Goal: Transaction & Acquisition: Purchase product/service

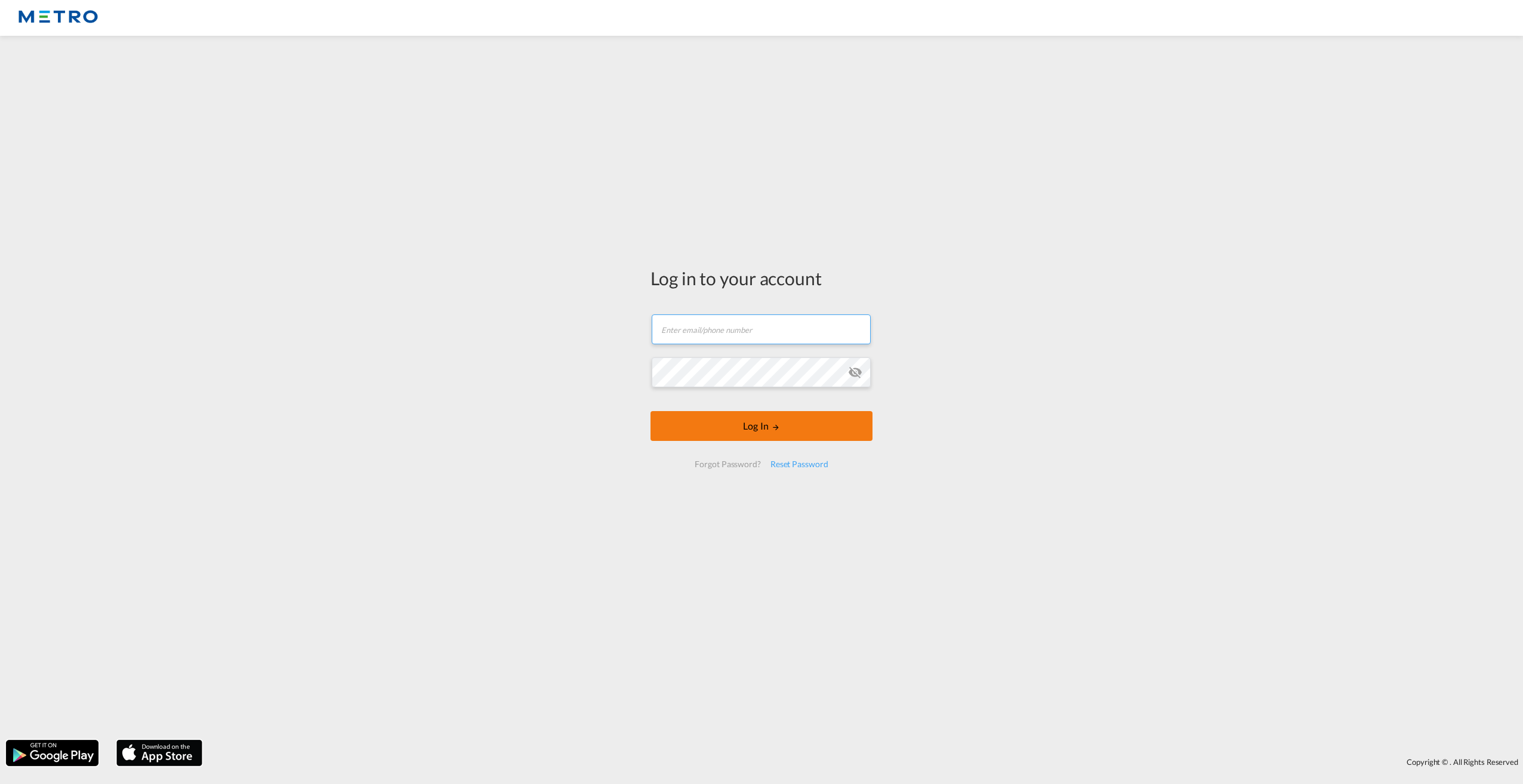
type input "[PERSON_NAME][EMAIL_ADDRESS][PERSON_NAME][DOMAIN_NAME]"
click at [770, 435] on button "Log In" at bounding box center [762, 425] width 222 height 30
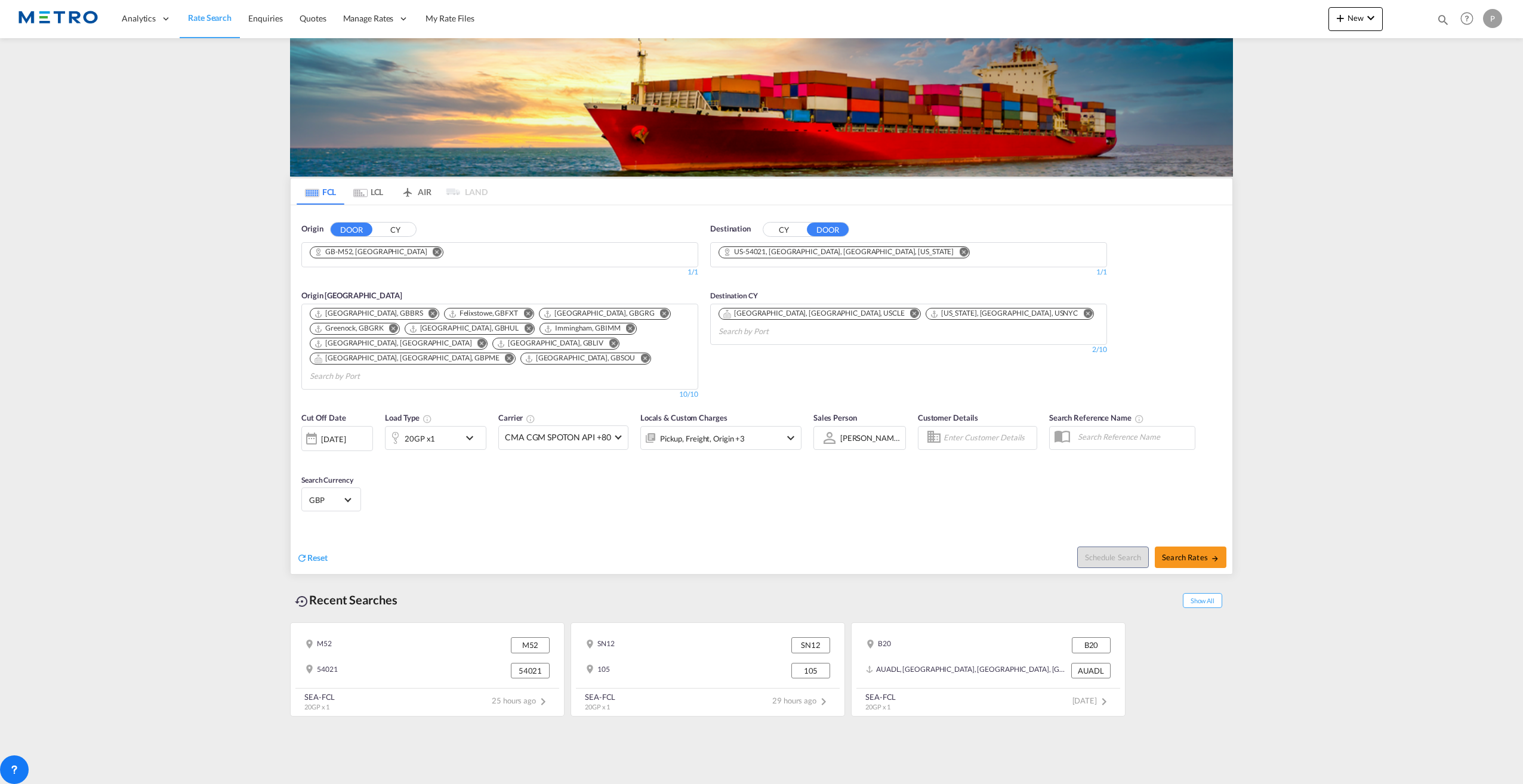
click at [433, 249] on md-icon "Remove" at bounding box center [437, 251] width 9 height 9
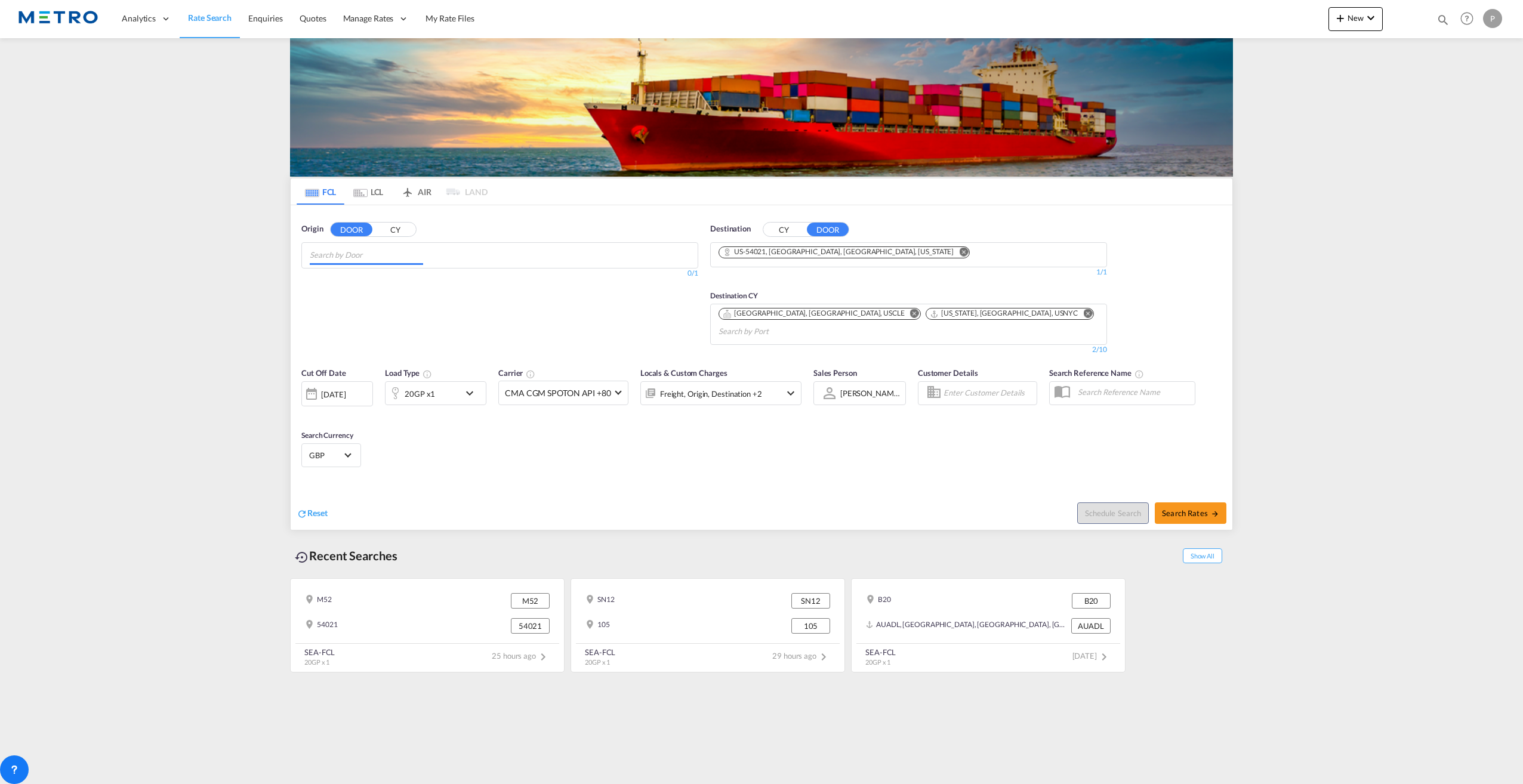
click at [408, 253] on input "Chips input." at bounding box center [366, 255] width 114 height 19
type input "wrexham"
click at [427, 295] on div "Wrexham , LL13 [GEOGRAPHIC_DATA] [GEOGRAPHIC_DATA]-LL13" at bounding box center [402, 282] width 227 height 36
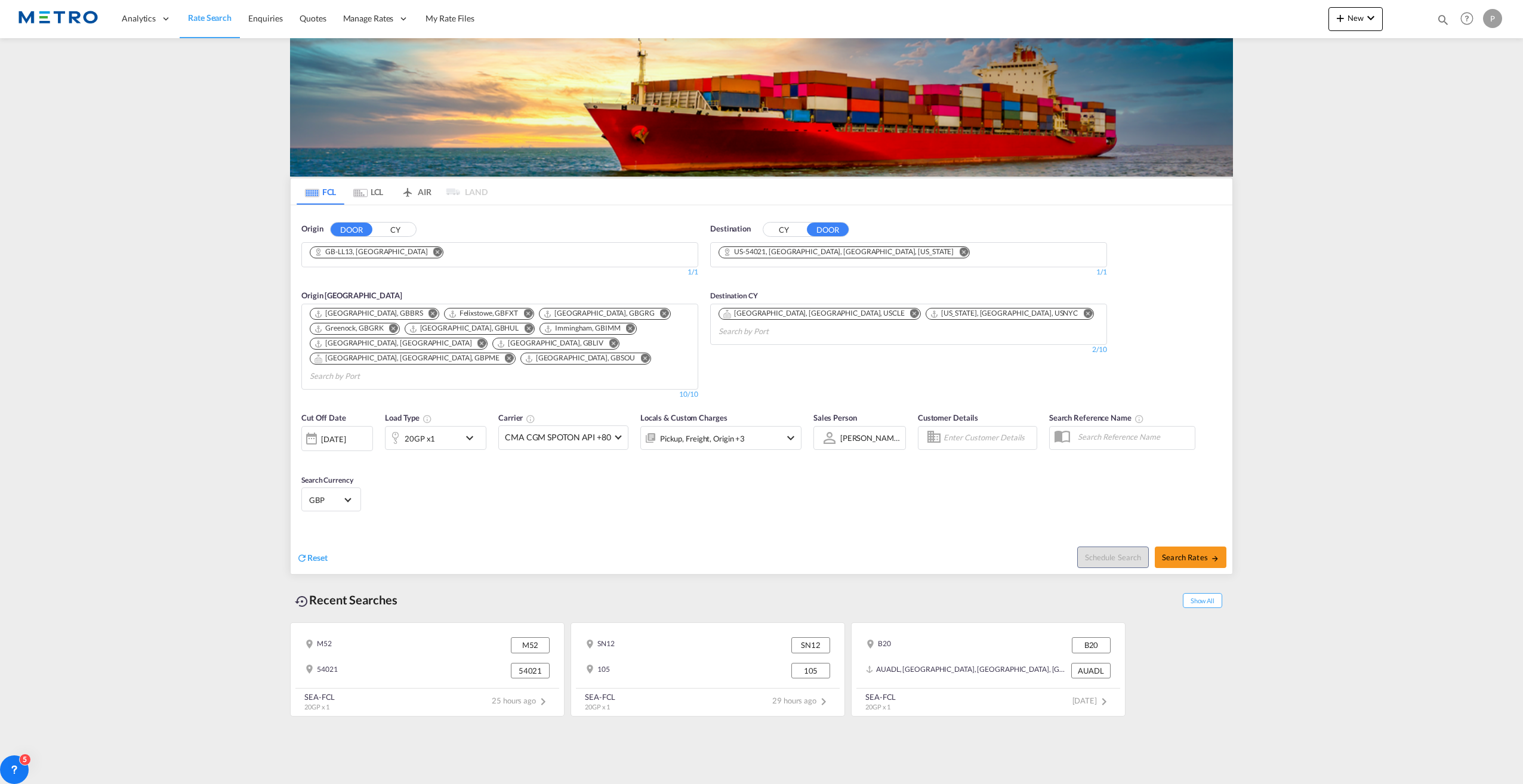
click at [959, 248] on md-icon "Remove" at bounding box center [964, 251] width 9 height 9
type input "[GEOGRAPHIC_DATA]"
click at [785, 230] on button "CY" at bounding box center [784, 230] width 42 height 14
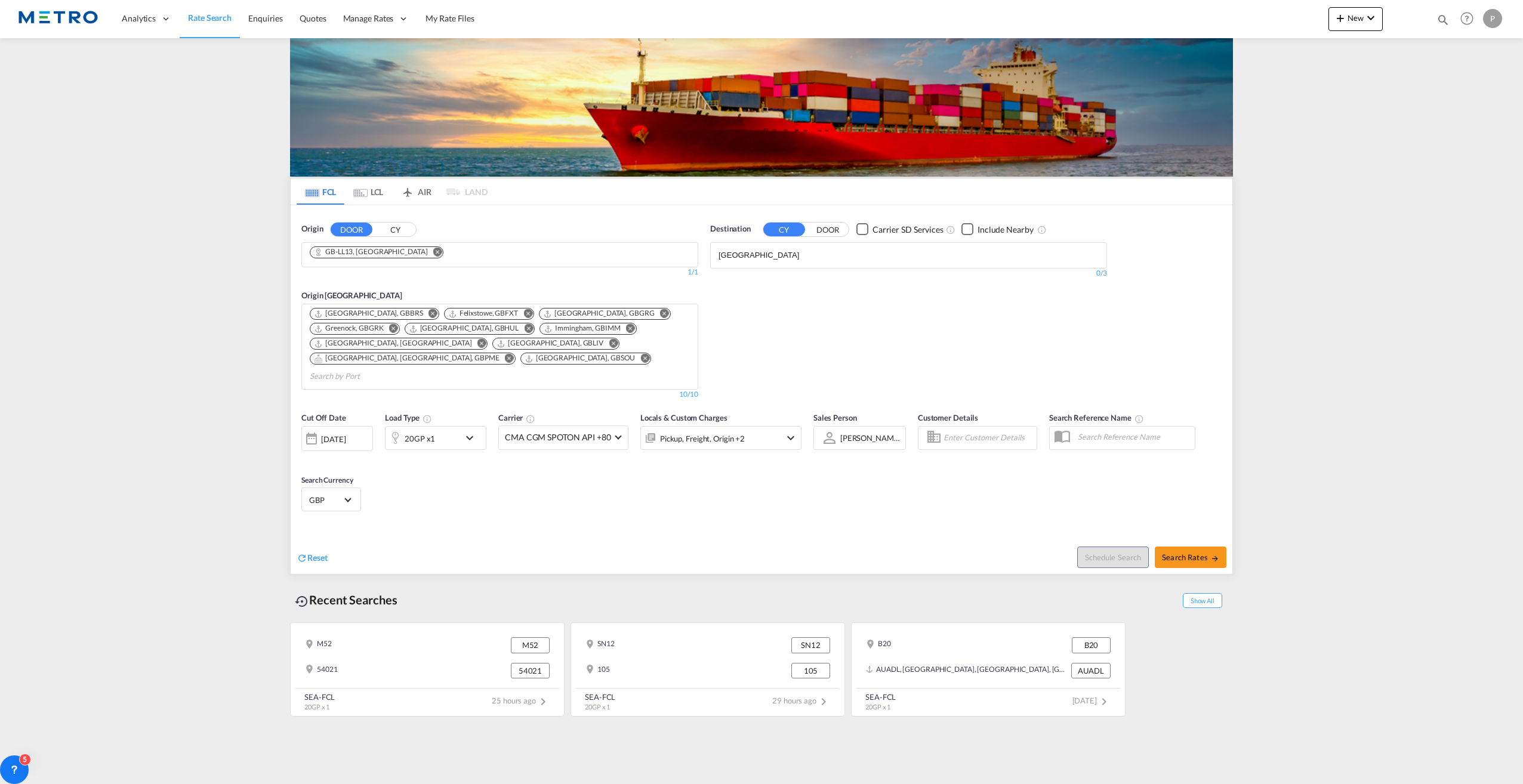
click at [786, 260] on input "[GEOGRAPHIC_DATA]" at bounding box center [775, 255] width 114 height 19
click at [801, 269] on div "[GEOGRAPHIC_DATA] [GEOGRAPHIC_DATA] BZBZE" at bounding box center [811, 282] width 227 height 36
click at [1212, 528] on div "Schedule Search Search Rates" at bounding box center [998, 551] width 468 height 46
click at [1212, 554] on md-icon "icon-arrow-right" at bounding box center [1215, 558] width 8 height 8
type input "LL13 to BZBZE / [DATE]"
